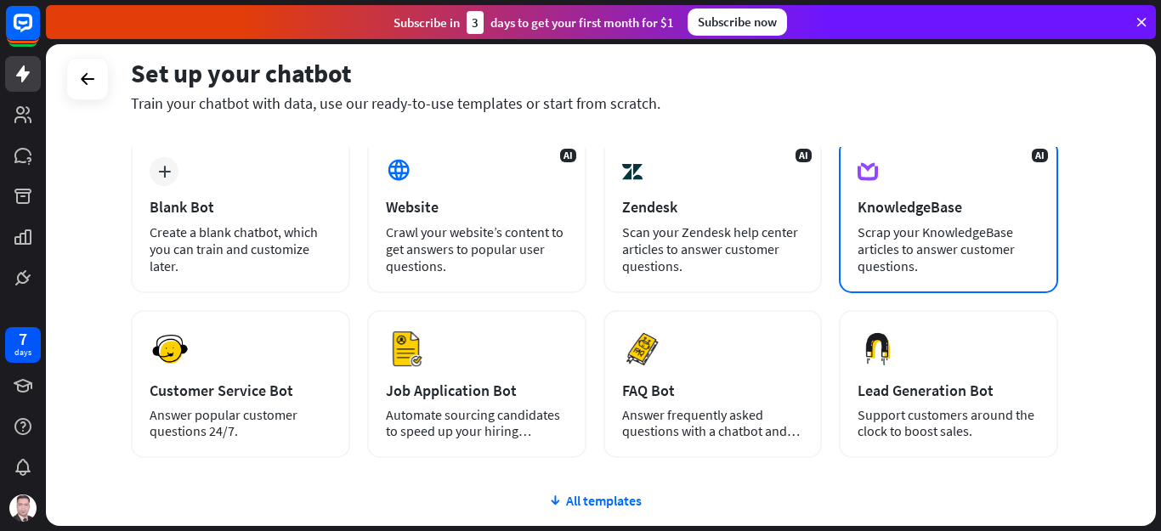
scroll to position [170, 0]
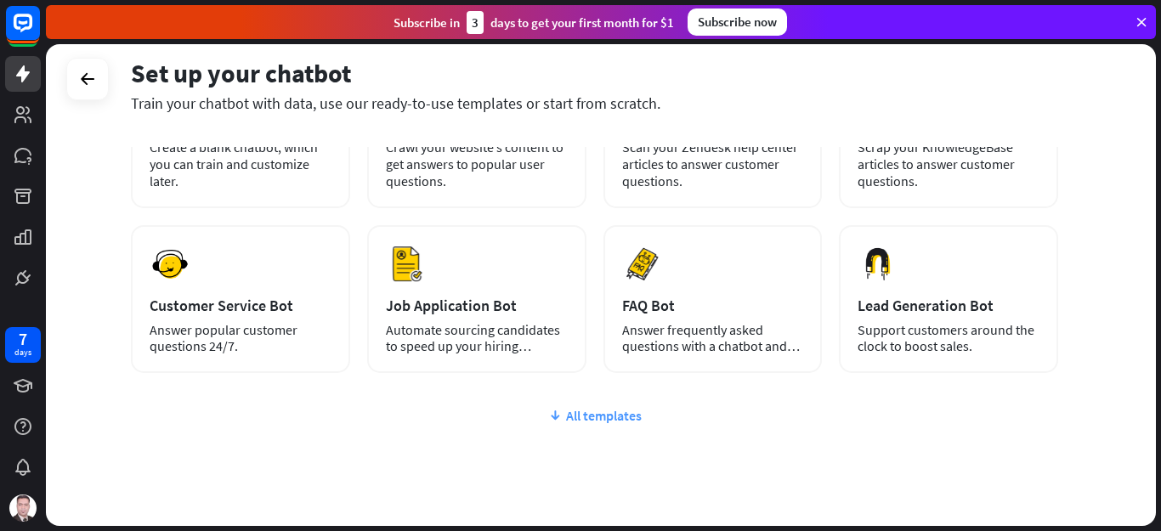
click at [595, 423] on div "All templates" at bounding box center [594, 415] width 927 height 17
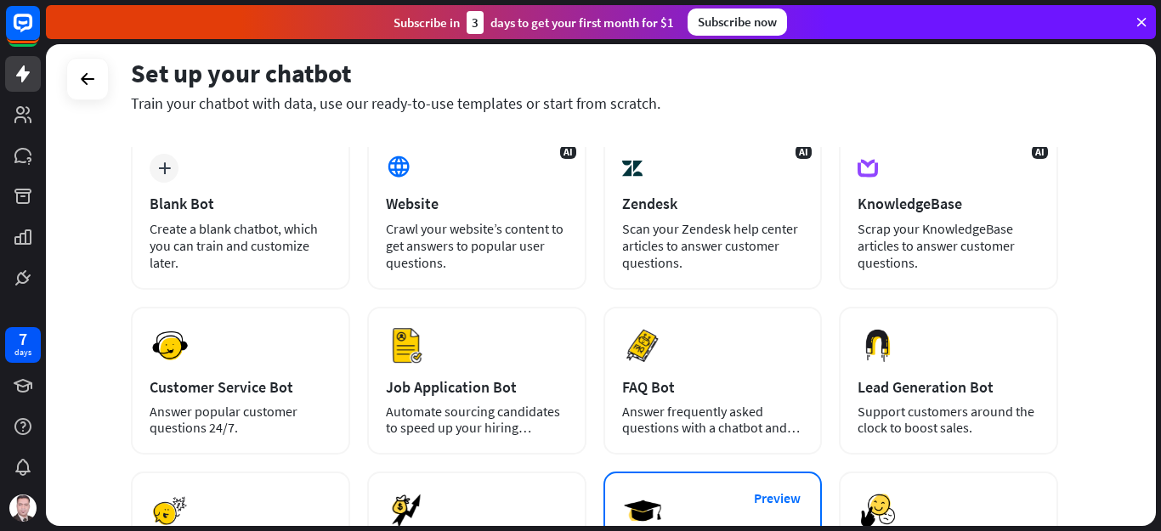
scroll to position [85, 0]
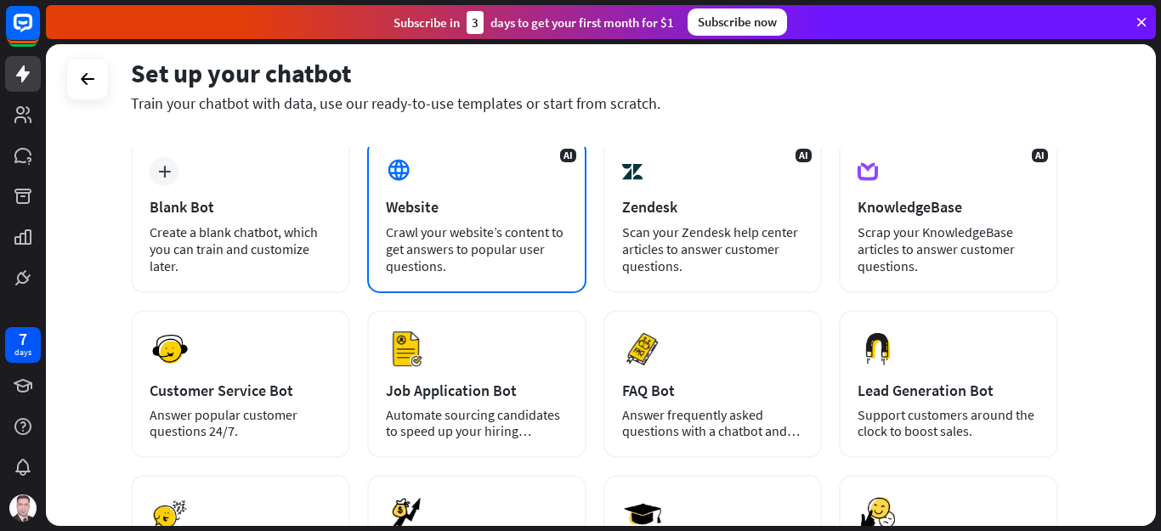
click at [473, 217] on div "AI Website Crawl your website’s content to get answers to popular user question…" at bounding box center [476, 216] width 219 height 155
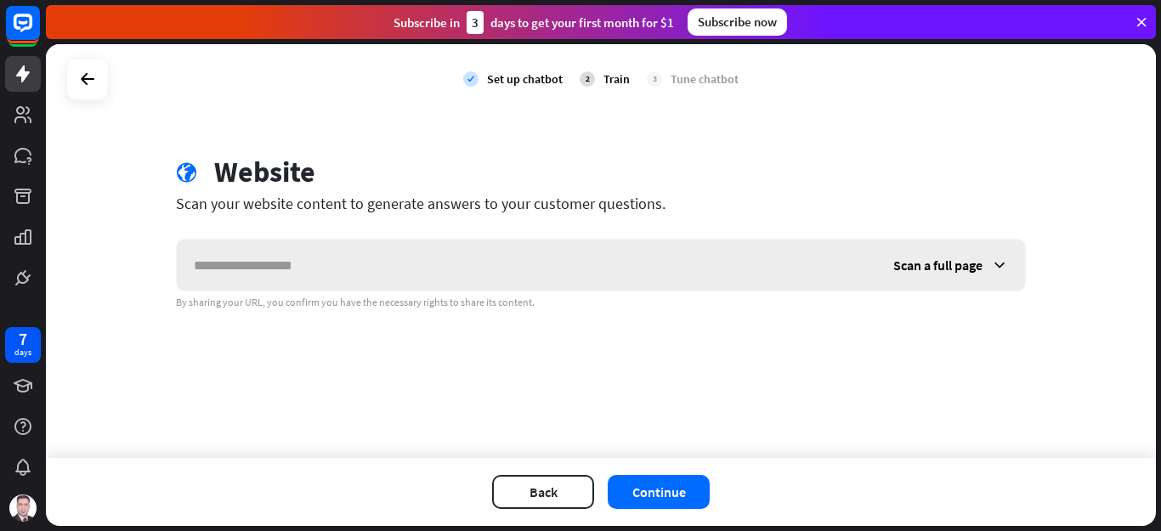
click at [483, 263] on input "text" at bounding box center [526, 265] width 699 height 51
click at [656, 506] on button "Continue" at bounding box center [659, 492] width 102 height 34
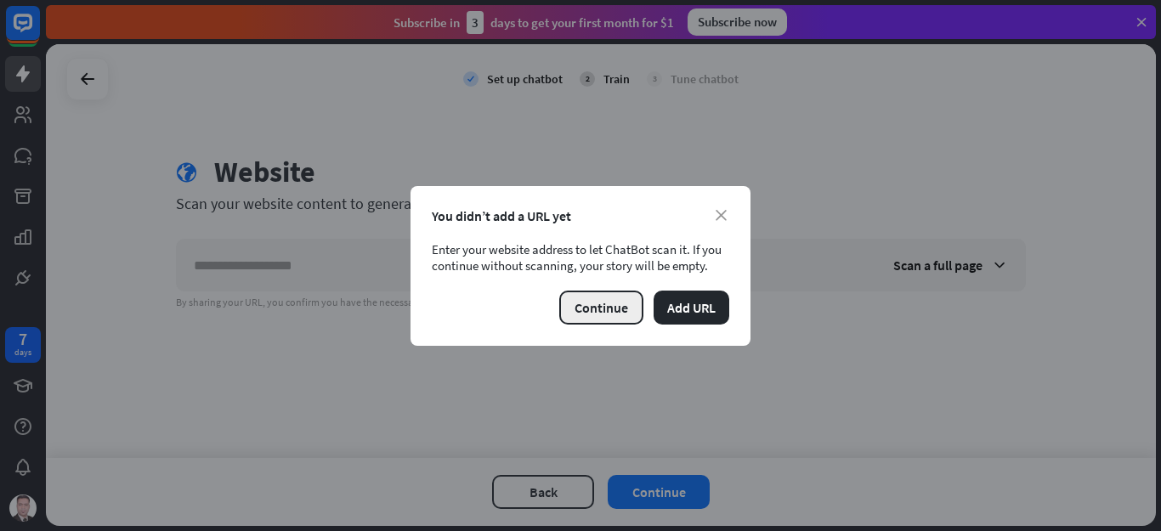
click at [608, 305] on button "Continue" at bounding box center [601, 308] width 84 height 34
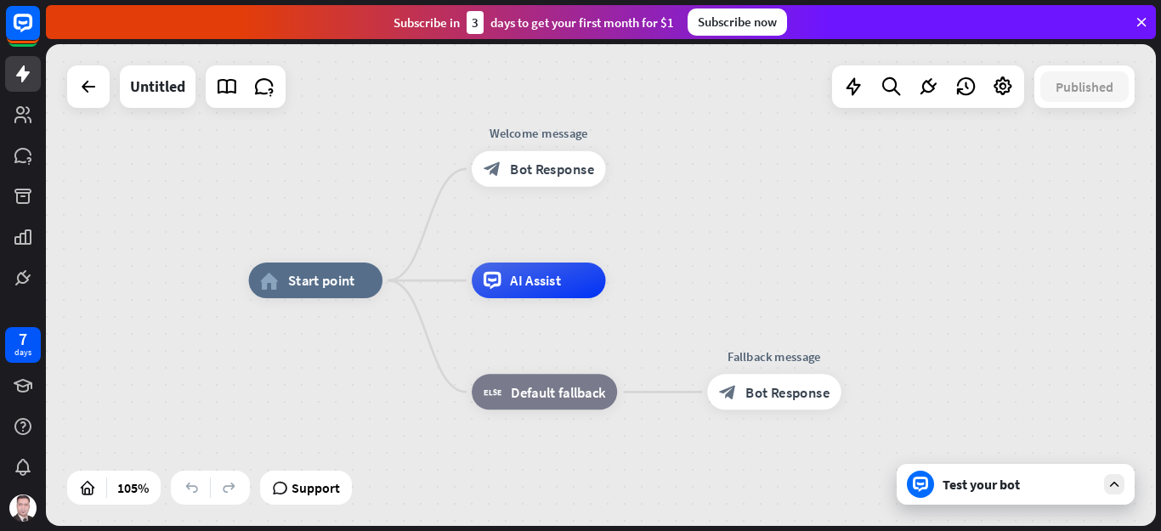
click at [1038, 493] on div "Test your bot" at bounding box center [1016, 484] width 238 height 41
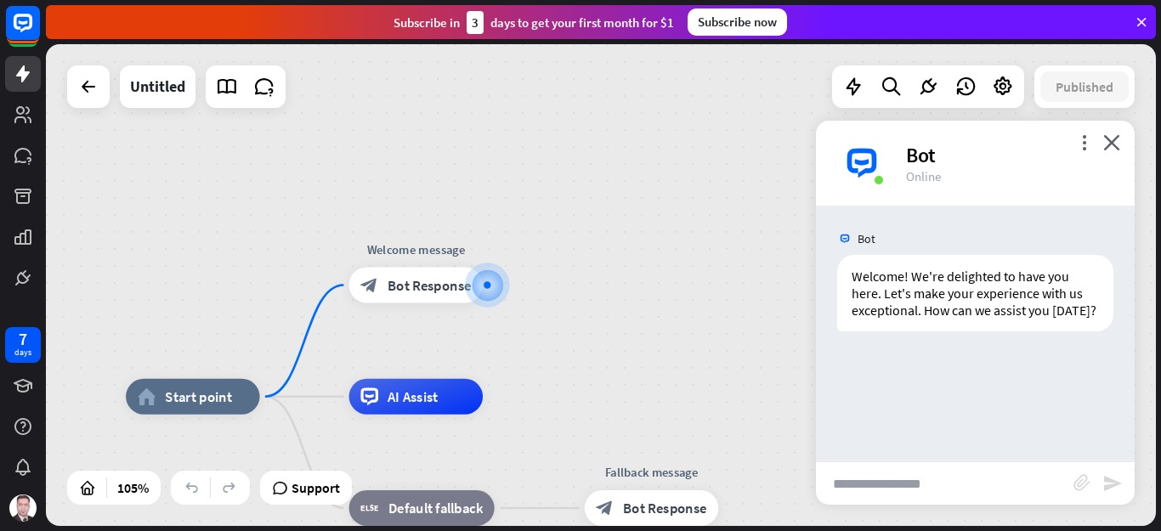
click at [1141, 23] on icon at bounding box center [1141, 21] width 15 height 15
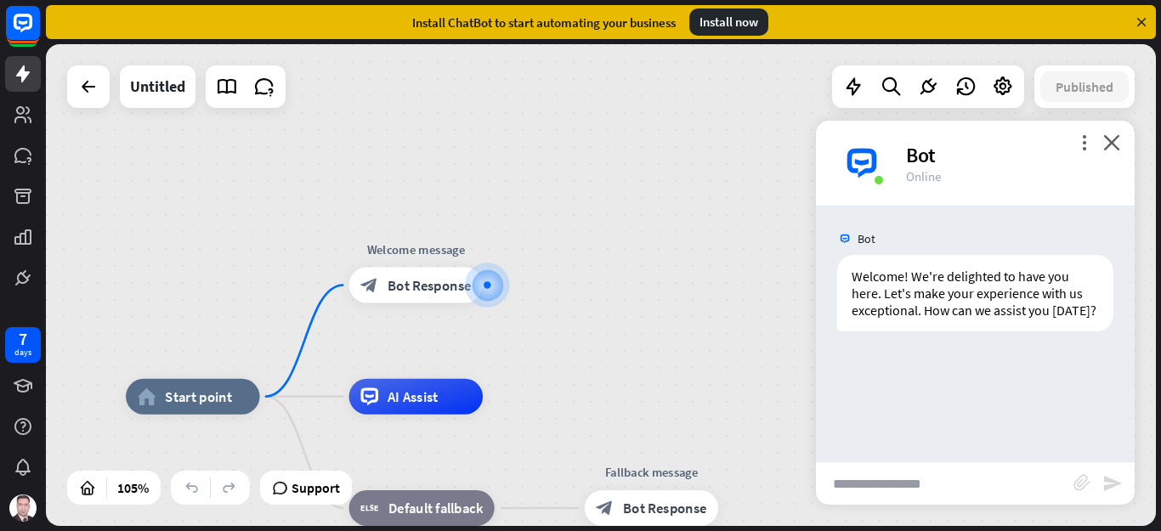
click at [1141, 16] on icon at bounding box center [1141, 21] width 15 height 15
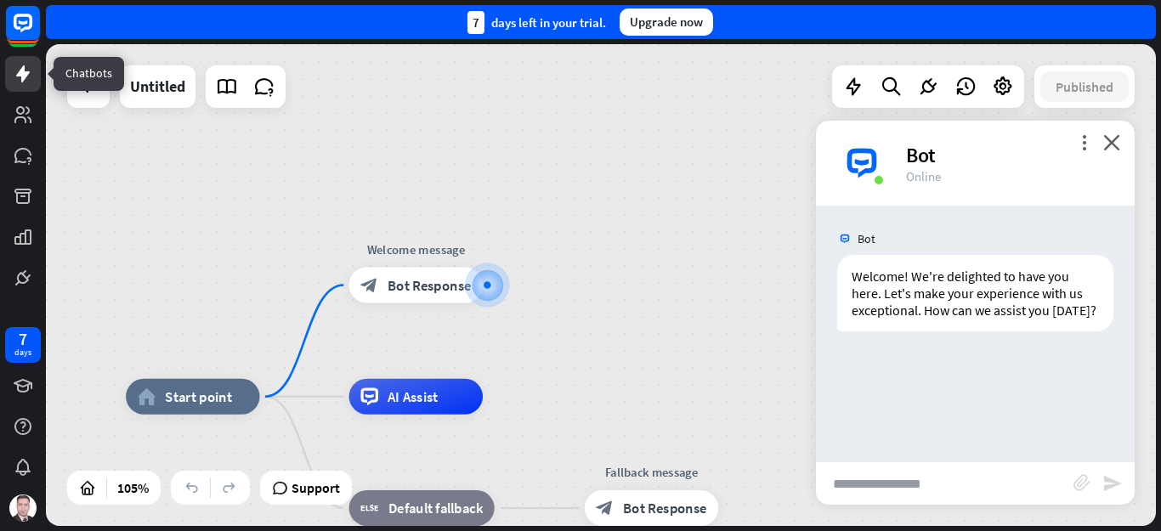
click at [17, 83] on icon at bounding box center [23, 74] width 20 height 20
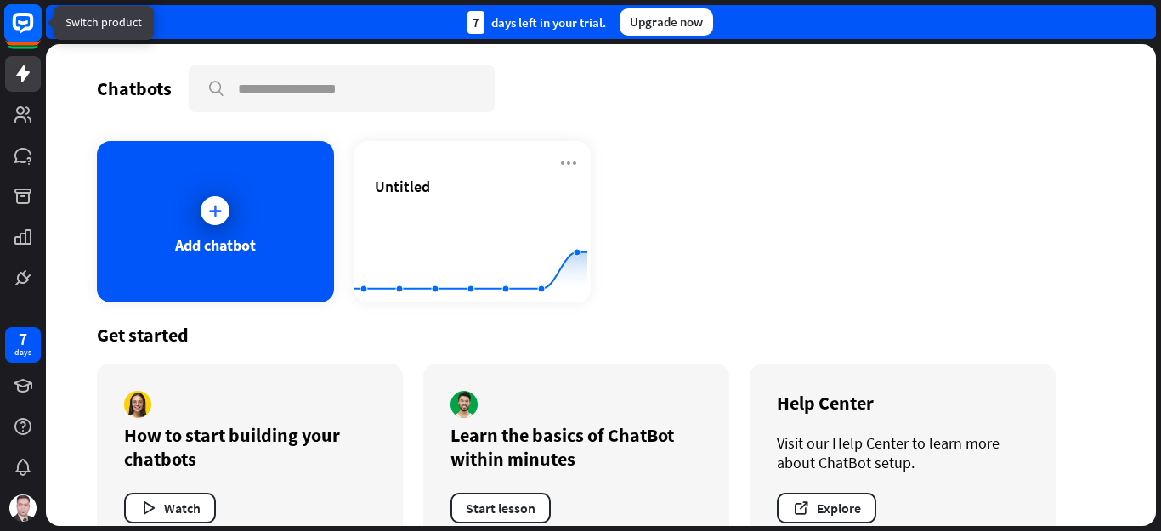
click at [39, 23] on rect at bounding box center [22, 22] width 37 height 37
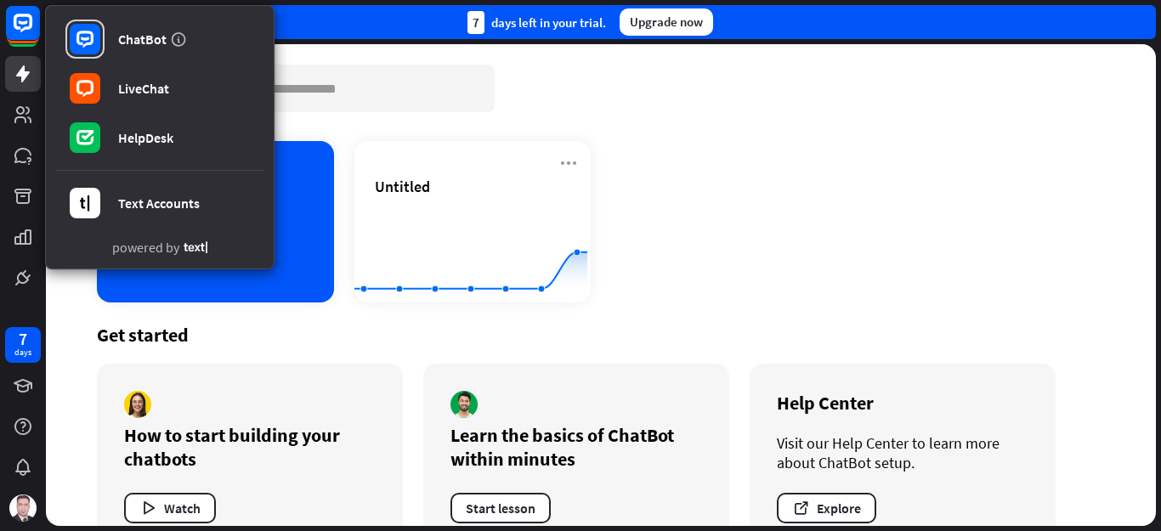
click at [793, 136] on div "Chatbots search Add chatbot Untitled Created with Highcharts 10.1.0 0 1 2 Get s…" at bounding box center [601, 285] width 1110 height 482
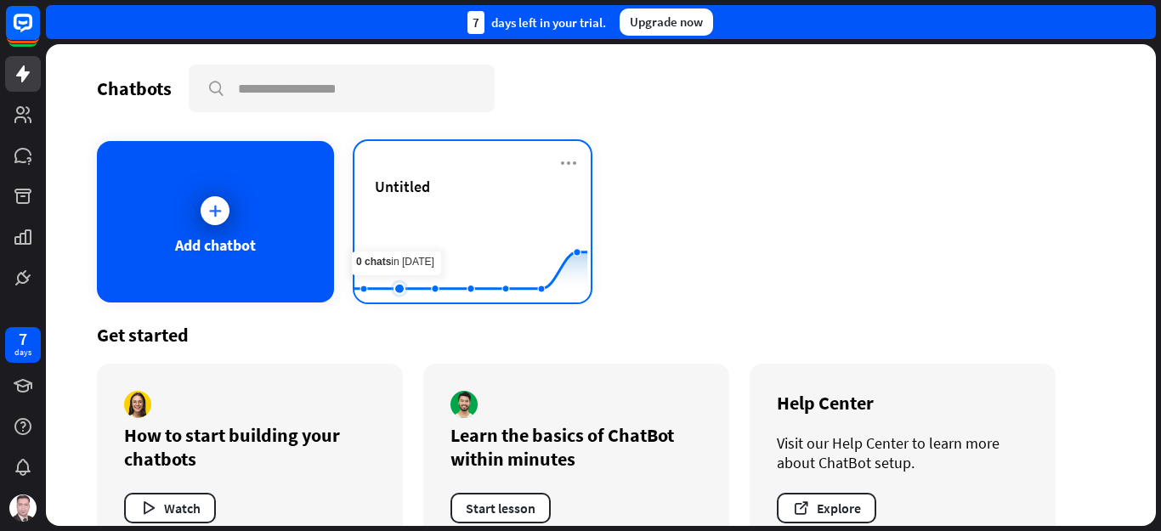
scroll to position [45, 0]
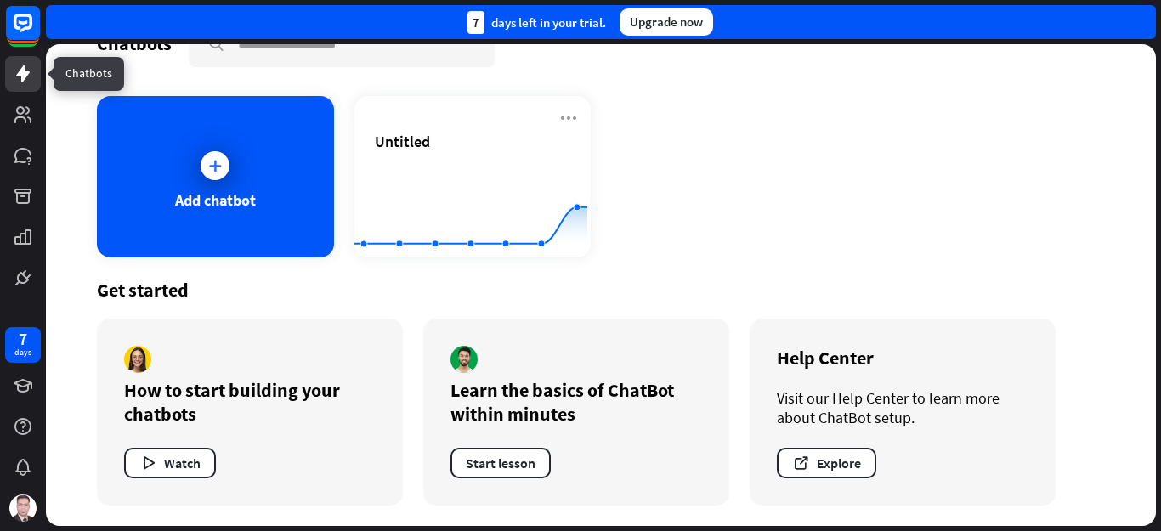
click at [25, 78] on icon at bounding box center [23, 73] width 14 height 17
click at [32, 112] on icon at bounding box center [23, 115] width 20 height 20
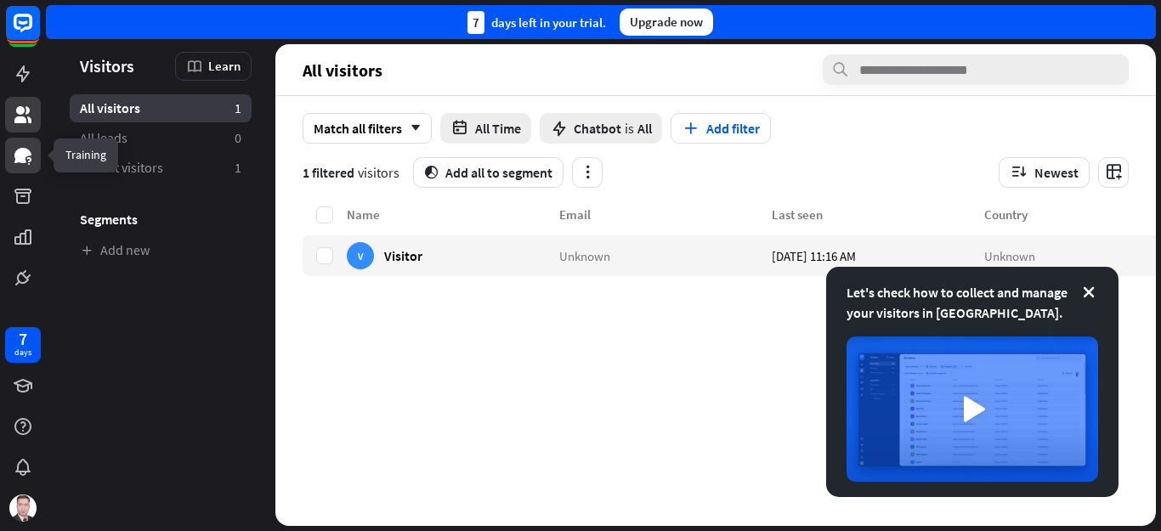
click at [19, 166] on link at bounding box center [23, 156] width 36 height 36
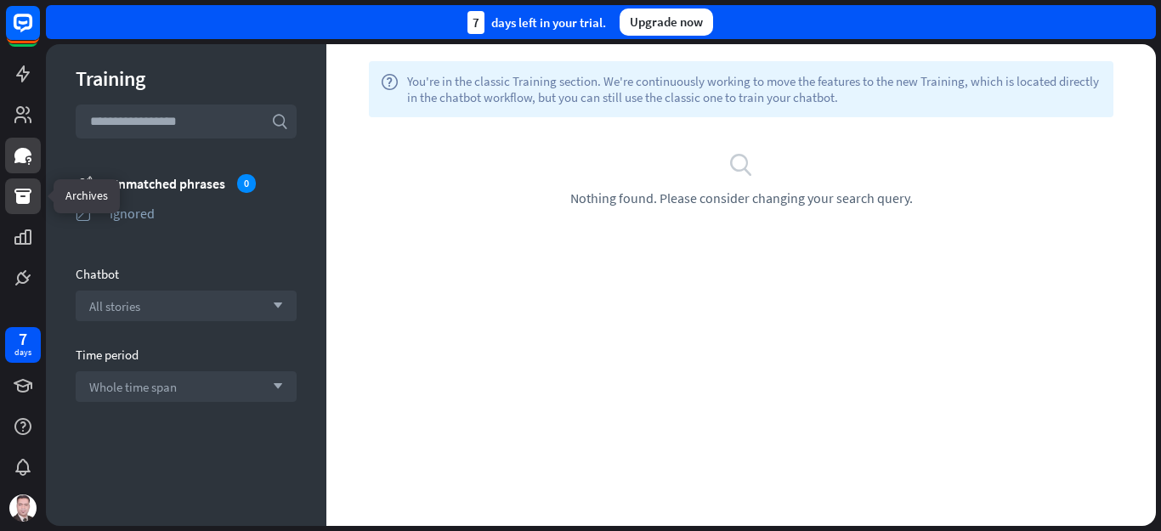
click at [20, 205] on icon at bounding box center [23, 196] width 20 height 20
